Goal: Find contact information: Find contact information

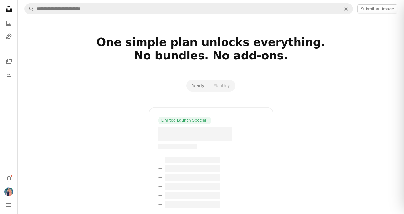
click at [173, 146] on span "–– –––– –––– –––– ––" at bounding box center [177, 146] width 39 height 5
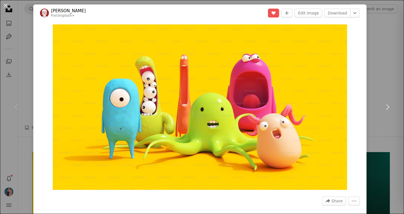
scroll to position [98, 0]
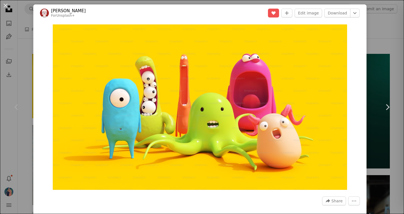
click at [67, 11] on link "[PERSON_NAME]" at bounding box center [68, 11] width 35 height 6
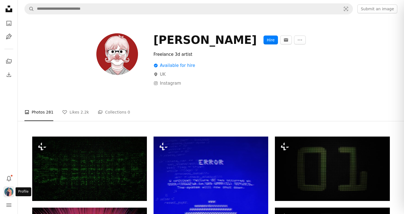
click at [8, 190] on img "Profile" at bounding box center [8, 191] width 9 height 9
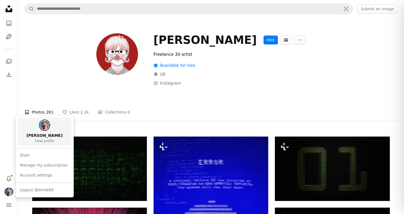
click at [39, 139] on span "View profile" at bounding box center [44, 141] width 19 height 4
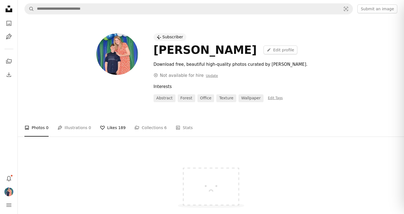
click at [118, 127] on span "189" at bounding box center [121, 128] width 7 height 6
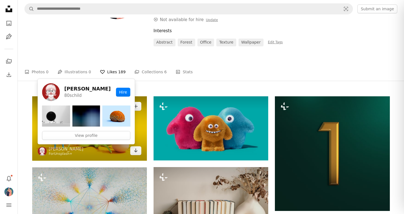
scroll to position [50, 0]
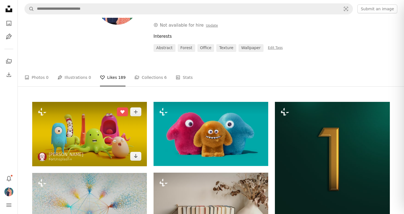
click at [82, 124] on img at bounding box center [89, 134] width 115 height 64
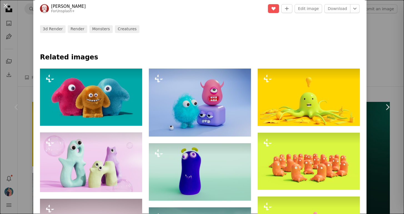
scroll to position [231, 0]
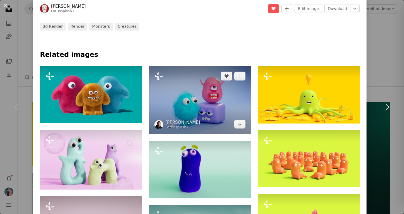
click at [196, 109] on img at bounding box center [200, 100] width 102 height 68
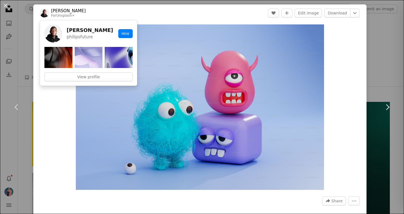
click at [69, 10] on link "[PERSON_NAME]" at bounding box center [68, 11] width 35 height 6
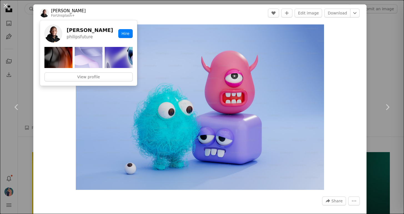
click at [69, 10] on input "Find visuals sitewide" at bounding box center [186, 9] width 305 height 11
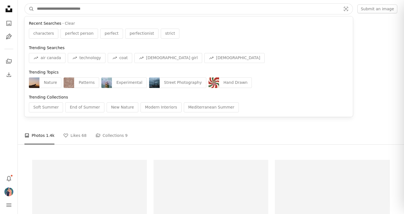
click at [69, 10] on input "Find visuals sitewide" at bounding box center [186, 9] width 305 height 11
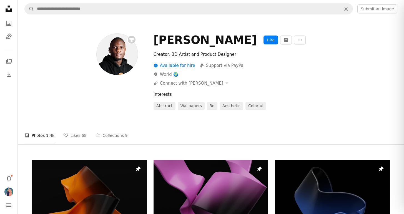
click at [159, 143] on ul "A photo Photos 1.4k A heart Likes 68 A stack of folders Collections 9" at bounding box center [210, 136] width 373 height 18
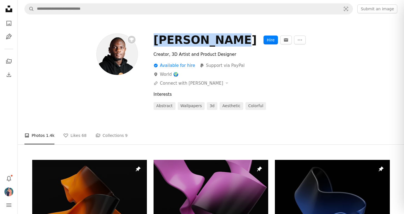
drag, startPoint x: 154, startPoint y: 41, endPoint x: 211, endPoint y: 44, distance: 57.8
click at [211, 44] on div "[PERSON_NAME]" at bounding box center [204, 39] width 103 height 13
copy div "[PERSON_NAME]"
